Goal: Task Accomplishment & Management: Complete application form

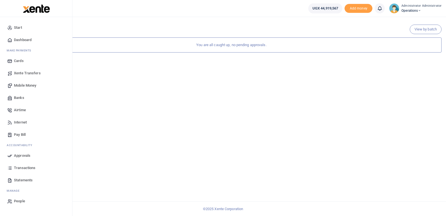
click at [24, 84] on span "Mobile Money" at bounding box center [25, 86] width 22 height 6
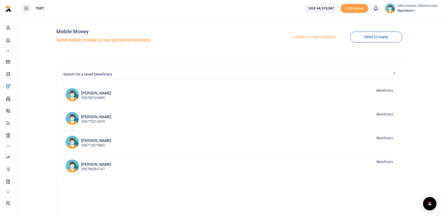
click at [316, 37] on link "Send to a new recipient" at bounding box center [313, 37] width 73 height 10
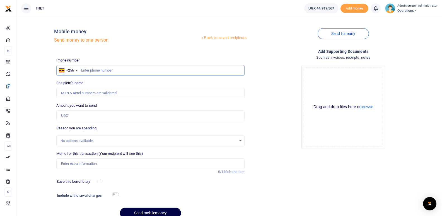
click at [107, 70] on input "text" at bounding box center [150, 70] width 189 height 11
type input "0782490558"
type input "Nesterio Twesigye"
type input "0782490558"
click at [91, 114] on input "Amount you want to send" at bounding box center [150, 115] width 189 height 11
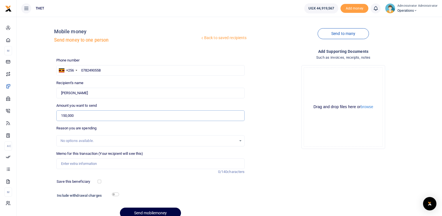
type input "150,000"
click at [83, 164] on input "Memo for this transaction (Your recipient will see this)" at bounding box center [150, 163] width 189 height 11
type input "O"
type input "Transport refund for coordinating PHWs in Ntungamo"
click at [117, 191] on div "Include withdrawal charges" at bounding box center [87, 195] width 64 height 9
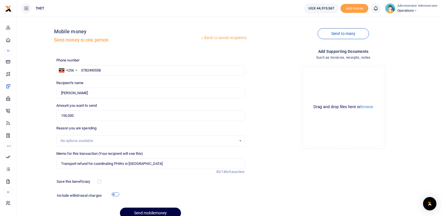
click at [116, 194] on input "checkbox" at bounding box center [115, 194] width 7 height 4
checkbox input "true"
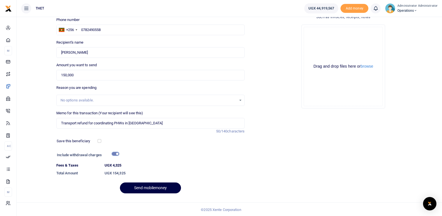
scroll to position [41, 0]
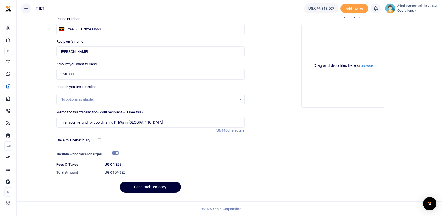
click at [145, 189] on button "Send mobilemoney" at bounding box center [150, 186] width 61 height 11
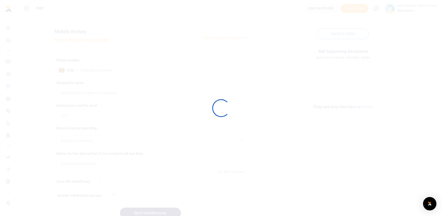
scroll to position [26, 0]
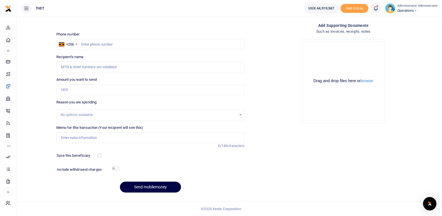
click at [377, 9] on icon at bounding box center [376, 8] width 6 height 6
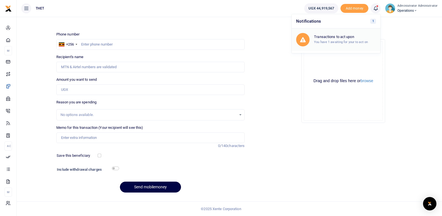
click at [340, 41] on small "You have 1 awaiting for your to act on" at bounding box center [341, 42] width 54 height 4
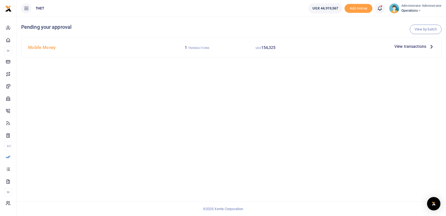
click at [432, 46] on icon at bounding box center [432, 46] width 6 height 6
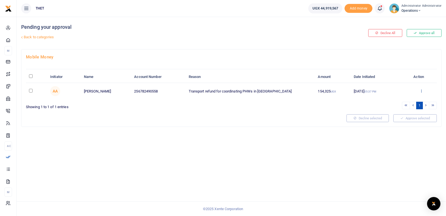
click at [421, 90] on icon at bounding box center [422, 91] width 4 height 4
click at [398, 101] on link "Approve" at bounding box center [401, 100] width 44 height 8
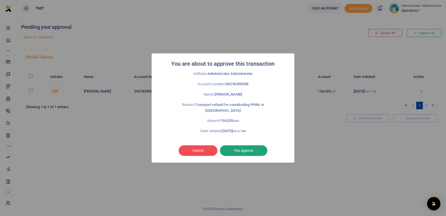
click at [248, 149] on button "Yes approve" at bounding box center [243, 150] width 47 height 11
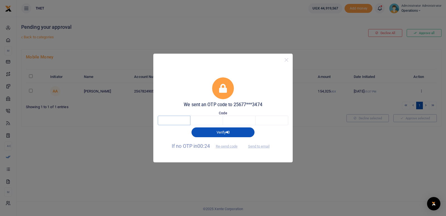
click at [176, 121] on input "text" at bounding box center [174, 120] width 33 height 9
type input "3"
type input "8"
type input "0"
type input "5"
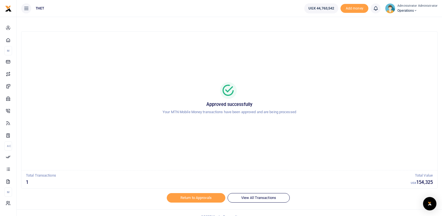
click at [393, 10] on img at bounding box center [390, 8] width 10 height 10
click at [410, 42] on link "Logout" at bounding box center [414, 41] width 44 height 8
